Goal: Information Seeking & Learning: Understand process/instructions

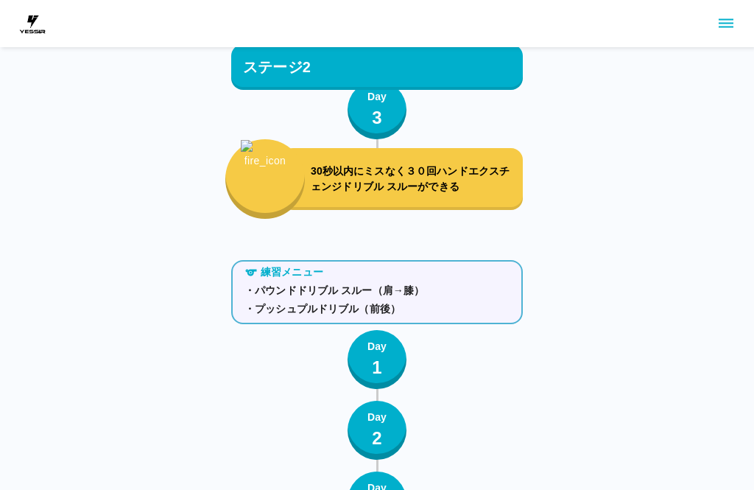
scroll to position [4388, 0]
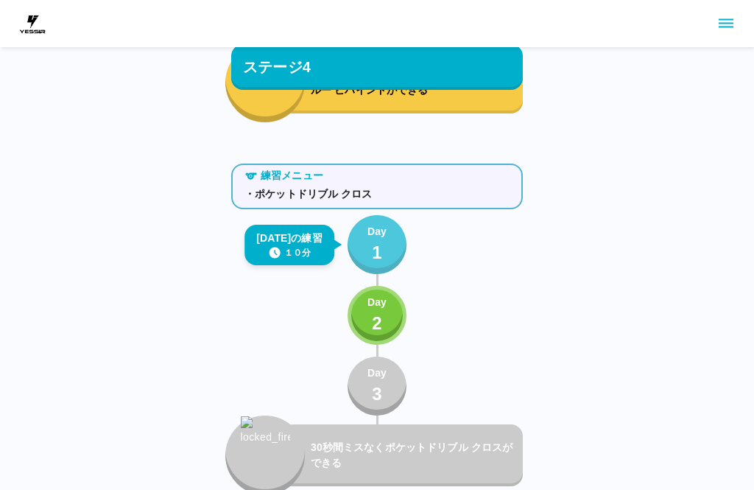
click at [399, 232] on button "Day 1" at bounding box center [377, 244] width 59 height 59
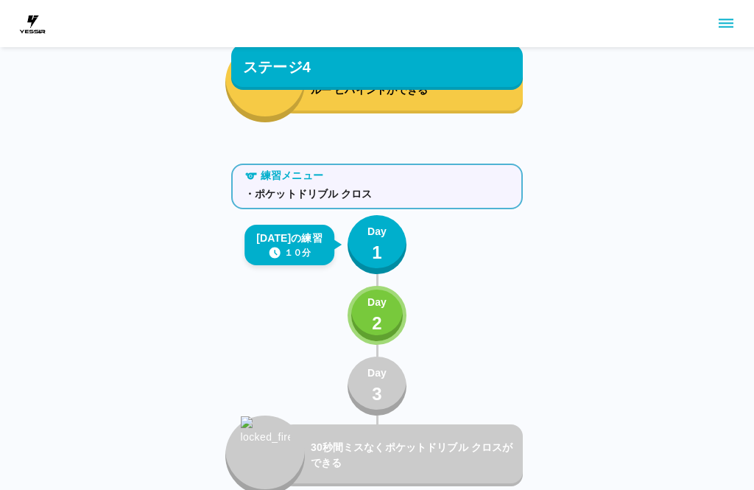
click at [377, 252] on p "1" at bounding box center [377, 252] width 10 height 27
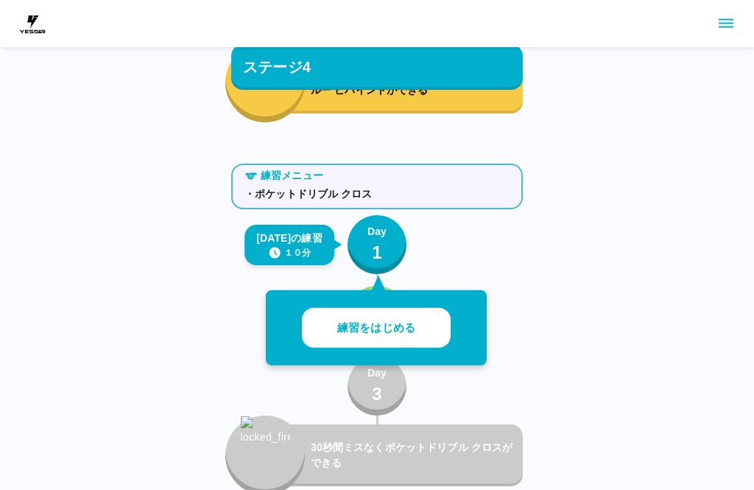
click at [385, 317] on button "練習をはじめる" at bounding box center [376, 328] width 149 height 40
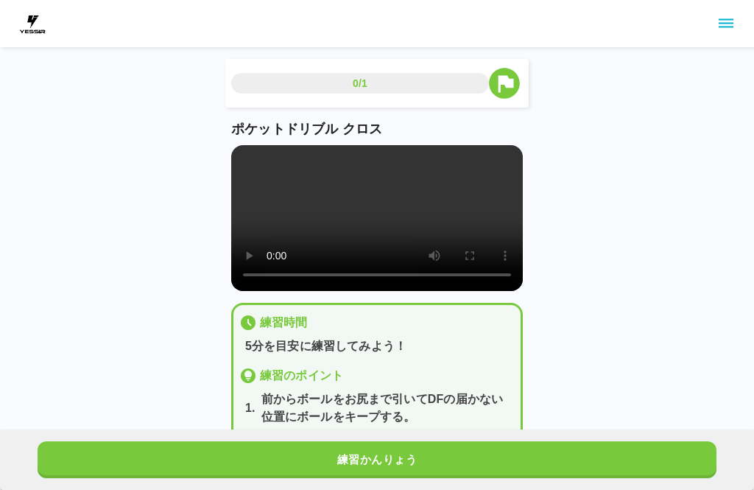
click at [261, 169] on video at bounding box center [377, 218] width 292 height 146
click at [256, 164] on video at bounding box center [377, 218] width 292 height 146
click at [251, 160] on video at bounding box center [377, 218] width 292 height 146
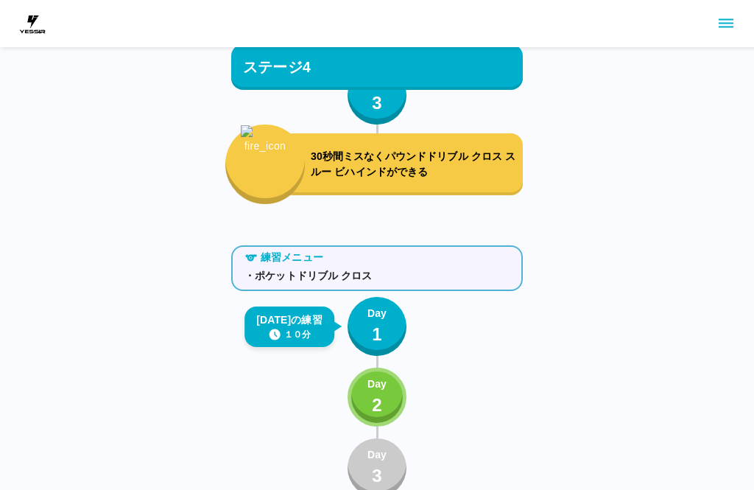
scroll to position [4388, 0]
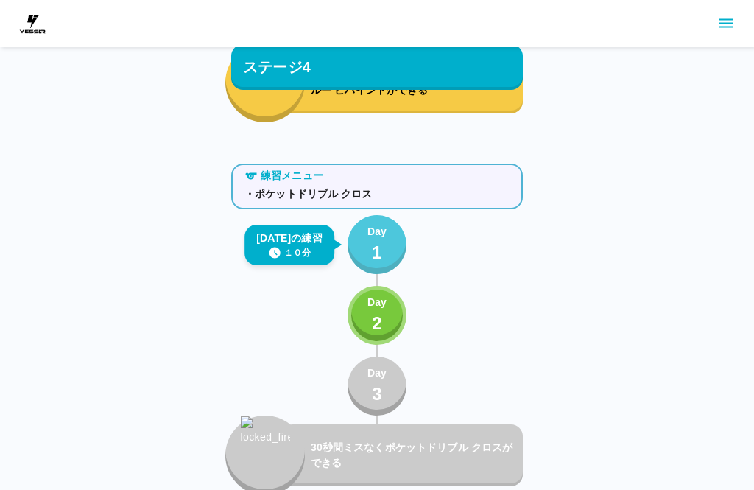
click at [392, 251] on button "Day 1" at bounding box center [377, 244] width 59 height 59
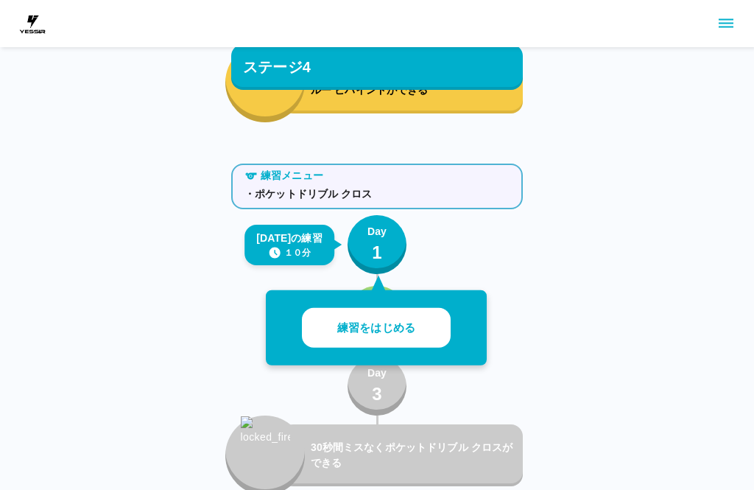
click at [415, 336] on button "練習をはじめる" at bounding box center [376, 328] width 149 height 40
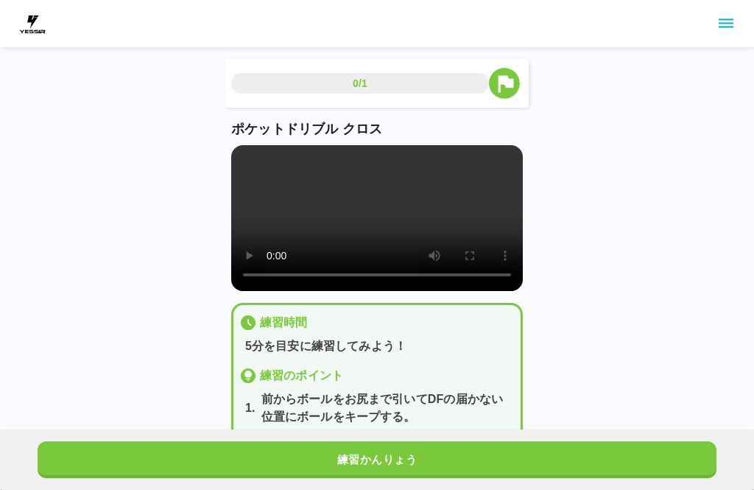
click at [382, 234] on video at bounding box center [377, 218] width 292 height 146
click at [244, 160] on video at bounding box center [377, 218] width 292 height 146
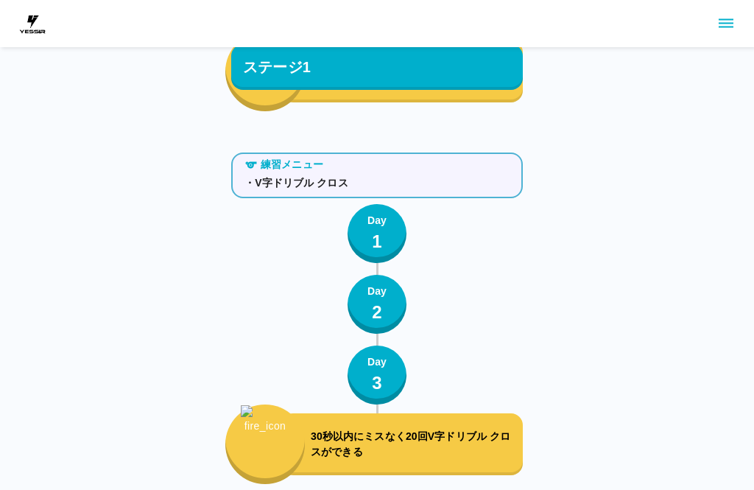
scroll to position [638, 0]
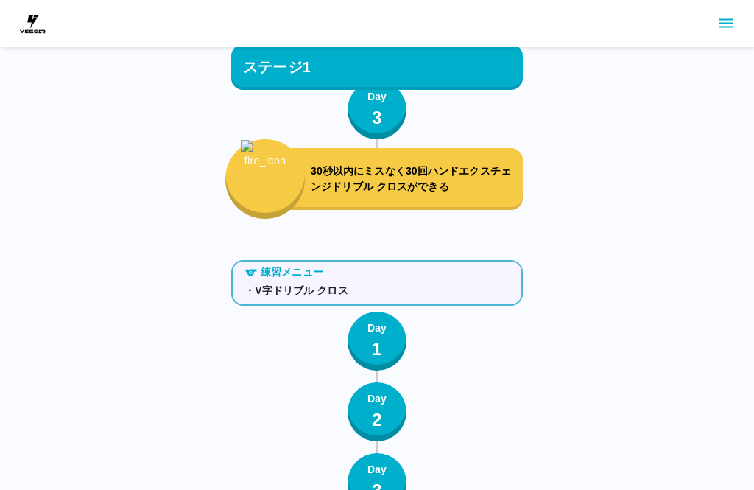
click at [393, 324] on button "Day 1" at bounding box center [377, 341] width 59 height 59
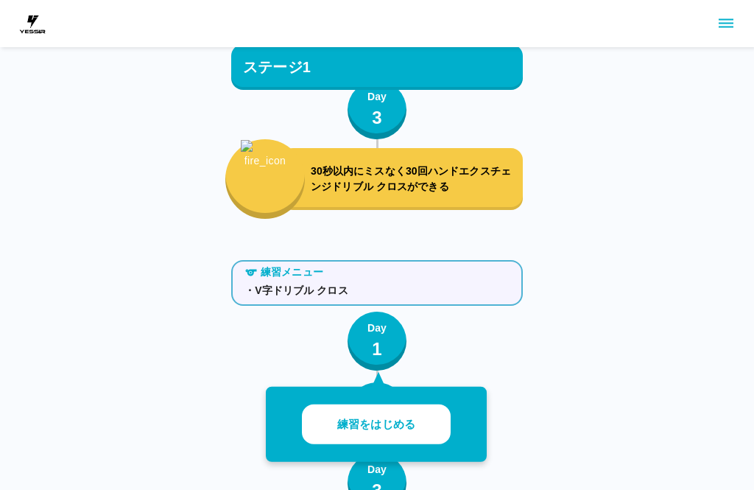
scroll to position [638, 0]
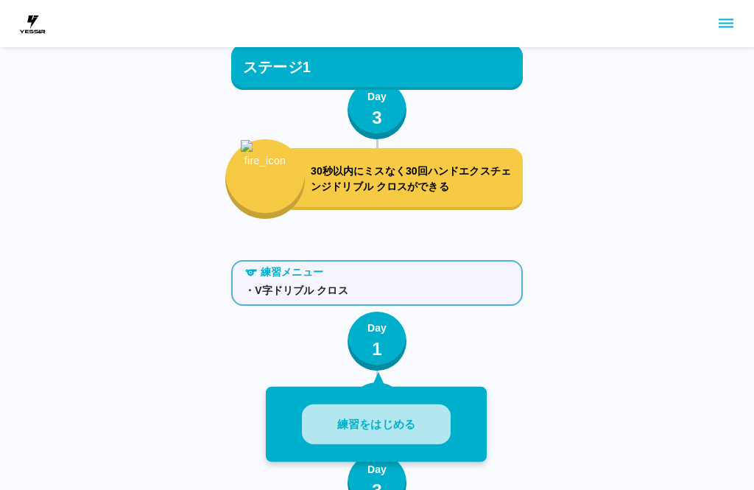
click at [418, 426] on button "練習をはじめる" at bounding box center [376, 424] width 149 height 40
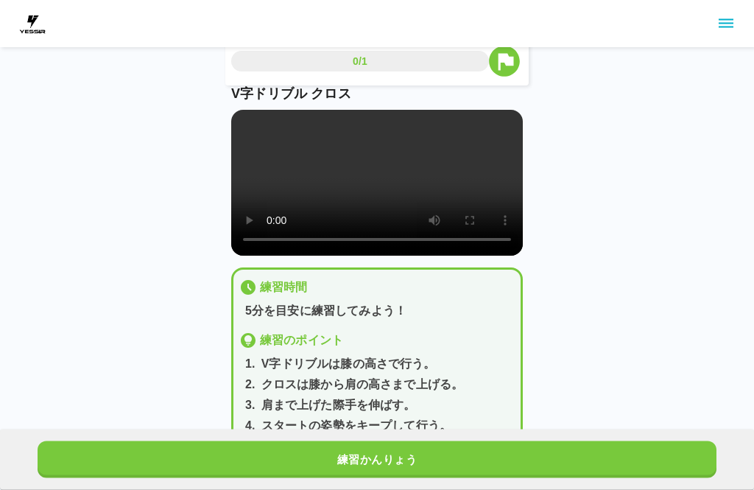
scroll to position [35, 0]
click at [389, 190] on video at bounding box center [377, 183] width 292 height 146
click at [239, 127] on video at bounding box center [377, 183] width 292 height 146
click at [254, 119] on video at bounding box center [377, 183] width 292 height 146
click at [244, 141] on video at bounding box center [377, 183] width 292 height 146
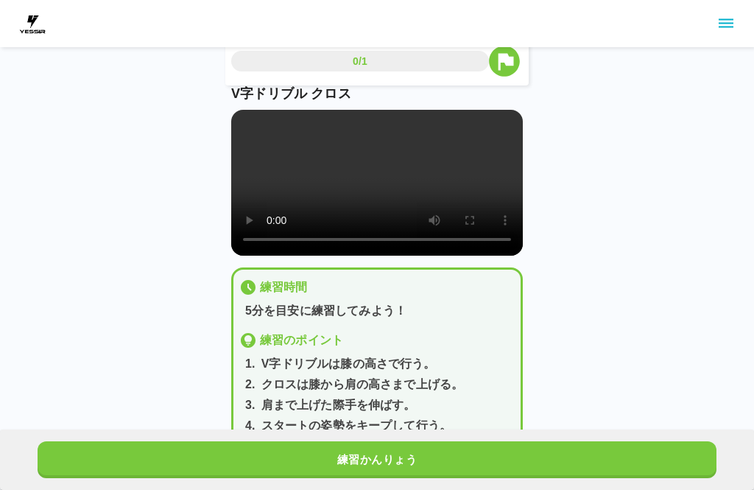
scroll to position [82, 0]
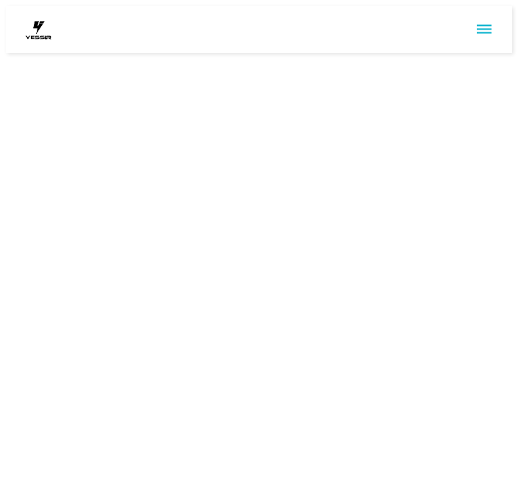
click at [279, 59] on html at bounding box center [259, 29] width 518 height 59
